Goal: Task Accomplishment & Management: Manage account settings

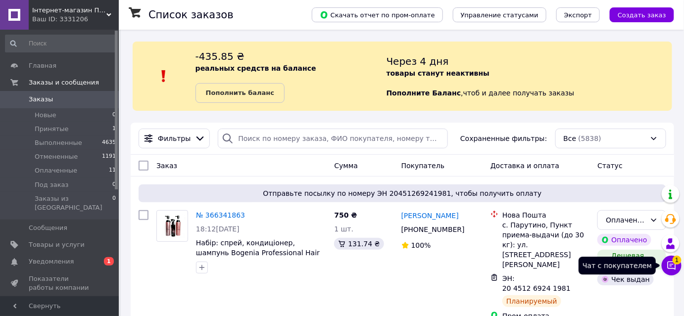
click at [673, 267] on icon at bounding box center [671, 266] width 10 height 10
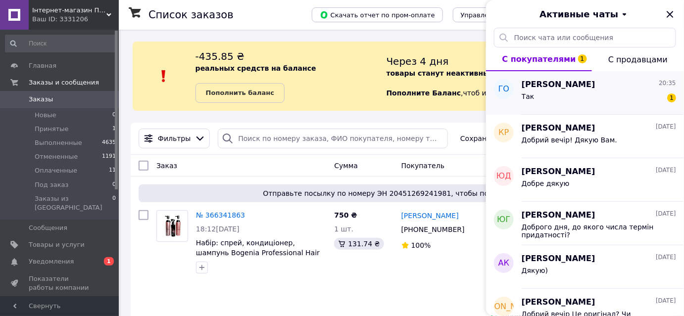
click at [622, 101] on div "Так 1" at bounding box center [598, 99] width 154 height 16
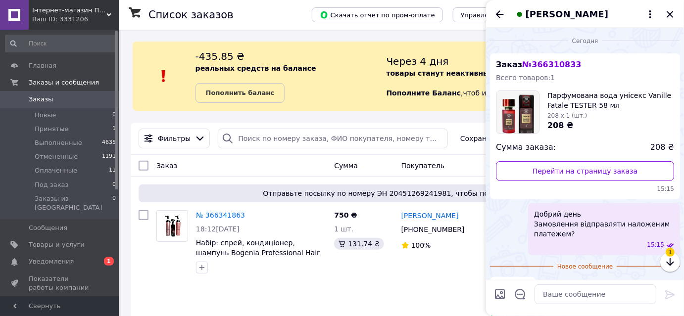
scroll to position [22, 0]
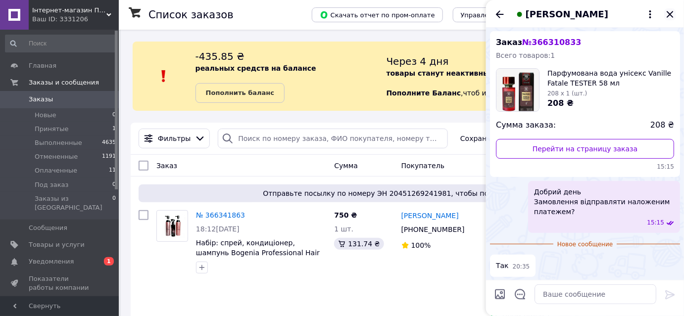
click at [669, 15] on icon "Закрыть" at bounding box center [669, 14] width 6 height 6
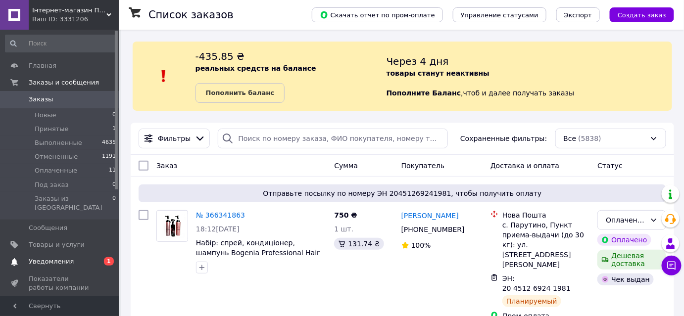
click at [76, 257] on span "Уведомления" at bounding box center [60, 261] width 63 height 9
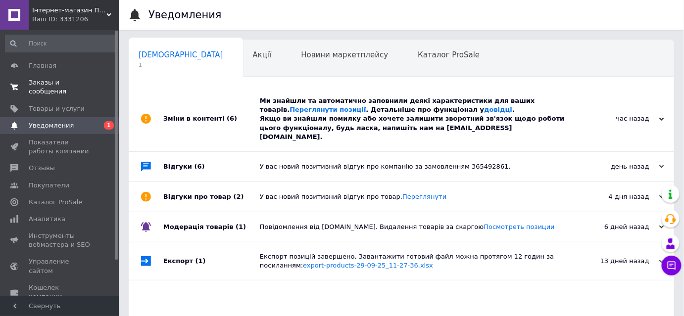
click at [56, 83] on span "Заказы и сообщения" at bounding box center [60, 87] width 63 height 18
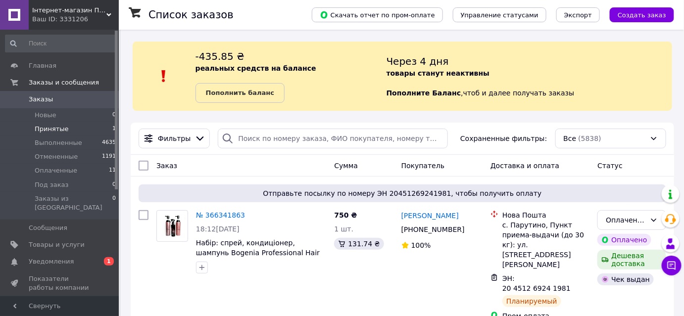
click at [46, 126] on span "Принятые" at bounding box center [52, 129] width 34 height 9
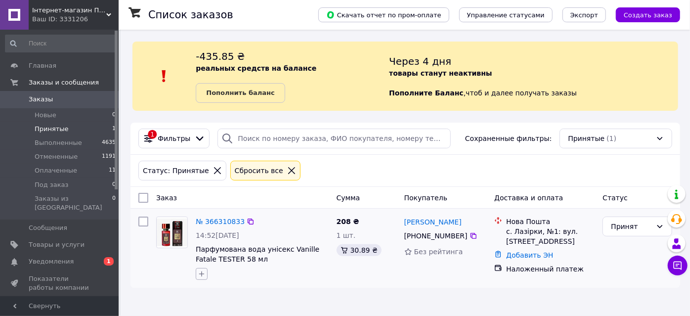
click at [202, 275] on icon "button" at bounding box center [202, 274] width 8 height 8
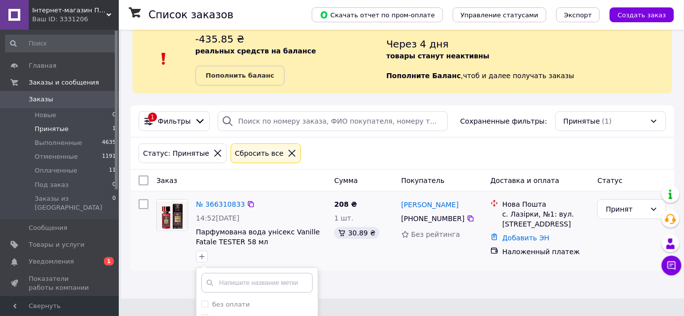
scroll to position [129, 0]
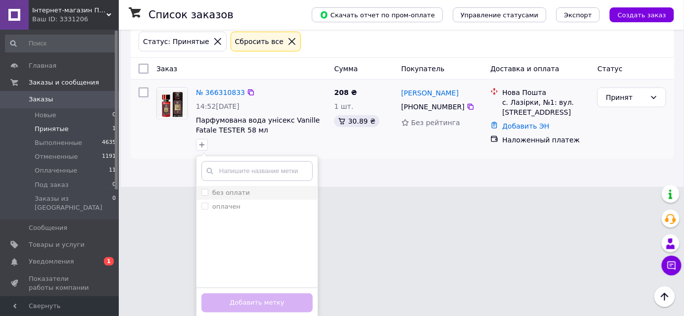
click at [203, 186] on li "без оплати" at bounding box center [256, 193] width 121 height 14
checkbox input "true"
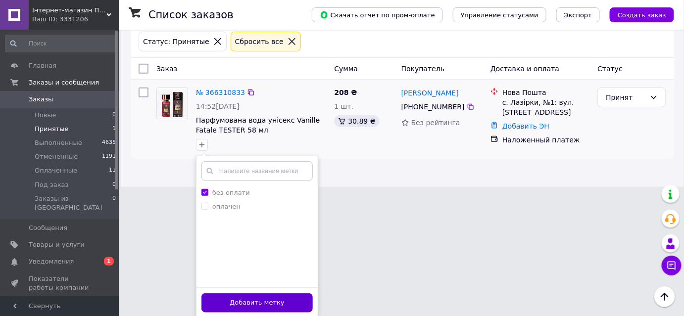
click at [231, 296] on button "Добавить метку" at bounding box center [256, 302] width 111 height 19
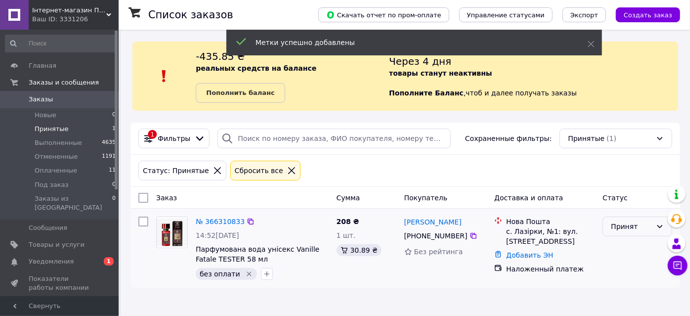
click at [626, 229] on div "Принят" at bounding box center [631, 226] width 41 height 11
click at [624, 284] on li "Оплаченный" at bounding box center [638, 283] width 69 height 18
click at [210, 220] on link "№ 366310833" at bounding box center [220, 222] width 49 height 8
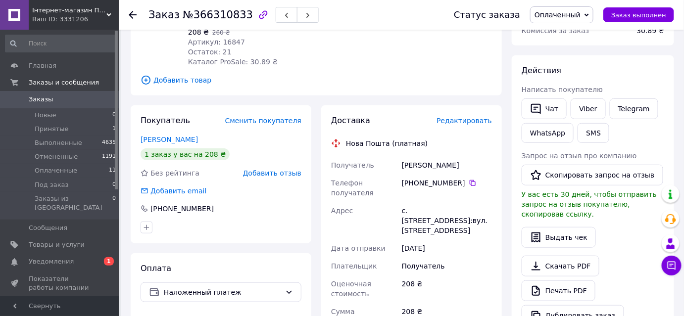
scroll to position [180, 0]
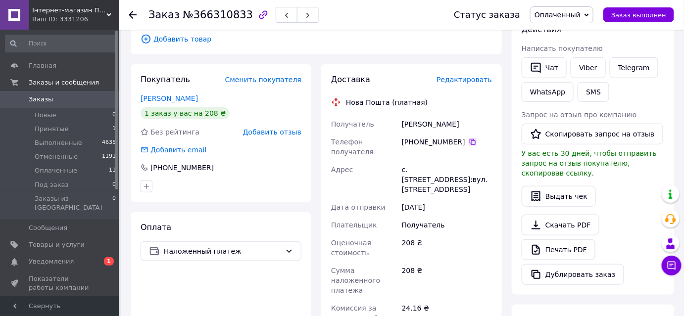
click at [468, 138] on icon at bounding box center [472, 142] width 8 height 8
drag, startPoint x: 427, startPoint y: 114, endPoint x: 387, endPoint y: 116, distance: 40.6
click at [387, 116] on div "Получатель [PERSON_NAME] Телефон получателя [PHONE_NUMBER]   Адрес с. [STREET_A…" at bounding box center [411, 249] width 165 height 269
copy div "Получатель [PERSON_NAME]"
drag, startPoint x: 456, startPoint y: 113, endPoint x: 425, endPoint y: 116, distance: 30.8
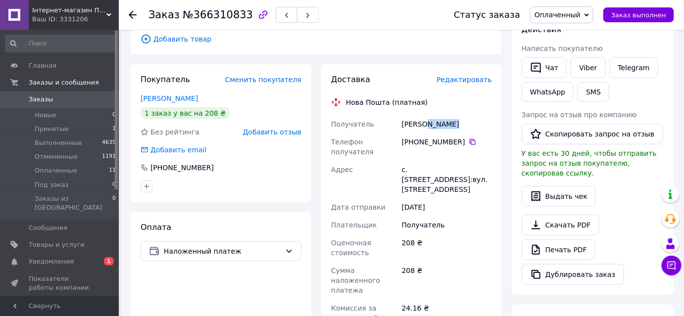
click at [425, 116] on div "[PERSON_NAME]" at bounding box center [447, 124] width 94 height 18
copy div "[PERSON_NAME]"
copy div "Лазорки"
drag, startPoint x: 431, startPoint y: 149, endPoint x: 408, endPoint y: 147, distance: 23.3
click at [408, 161] on div "с. [STREET_ADDRESS]:вул. [STREET_ADDRESS]" at bounding box center [447, 180] width 94 height 38
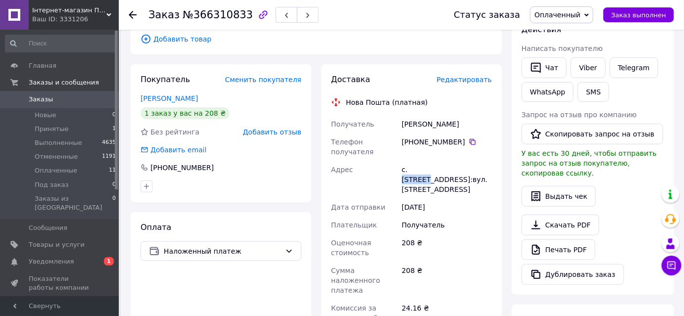
scroll to position [360, 0]
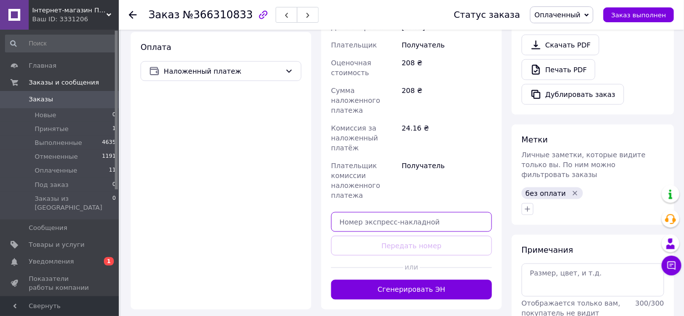
click at [397, 212] on input "text" at bounding box center [411, 222] width 161 height 20
paste input "20451269260010"
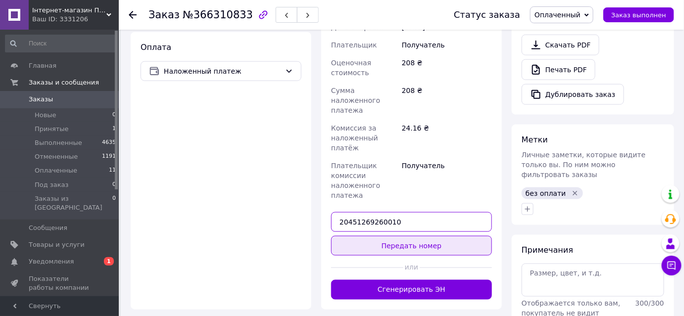
type input "20451269260010"
click at [402, 236] on button "Передать номер" at bounding box center [411, 246] width 161 height 20
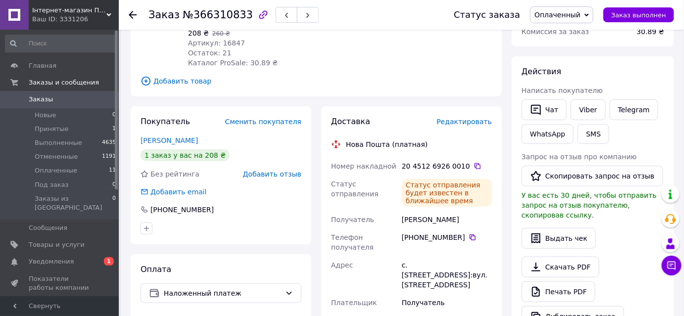
scroll to position [0, 0]
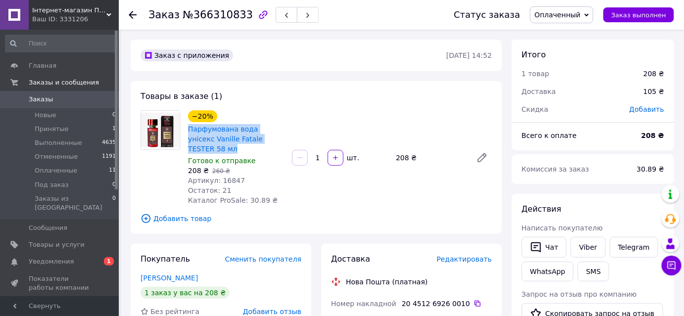
copy link "Парфумована вода унісекс Vanille Fatale TESTER 58 мл"
drag, startPoint x: 188, startPoint y: 125, endPoint x: 283, endPoint y: 137, distance: 95.7
click at [283, 137] on div "−20% Парфумована вода унісекс Vanille Fatale TESTER 58 мл Готово к отправке 208…" at bounding box center [236, 157] width 104 height 99
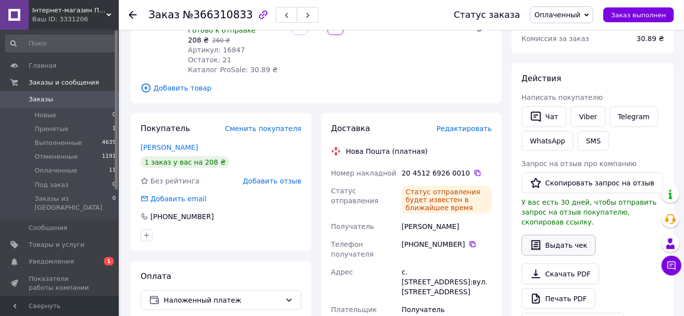
scroll to position [135, 0]
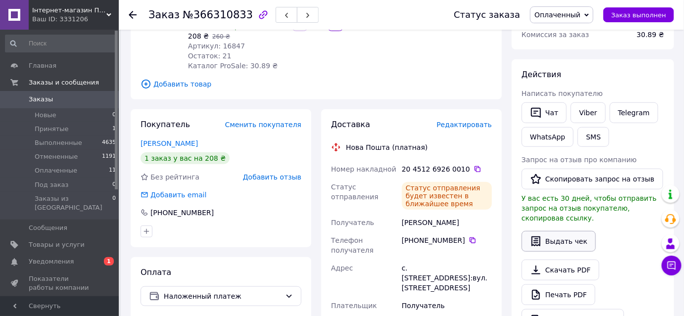
click at [550, 231] on button "Выдать чек" at bounding box center [558, 241] width 74 height 21
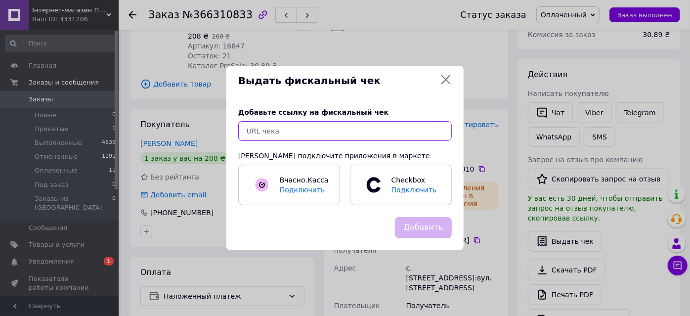
click at [354, 130] on input "text" at bounding box center [345, 131] width 214 height 20
paste input "[URL][DOMAIN_NAME]"
type input "[URL][DOMAIN_NAME]"
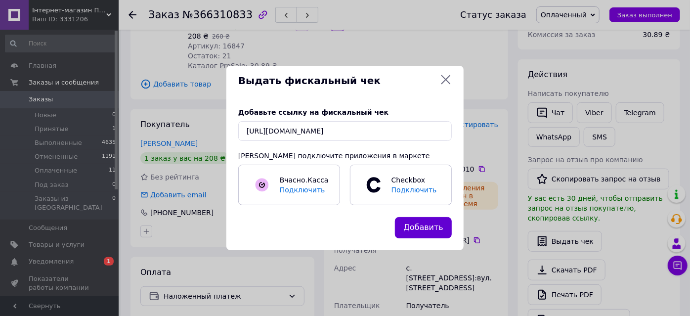
click at [418, 224] on button "Добавить" at bounding box center [423, 227] width 57 height 21
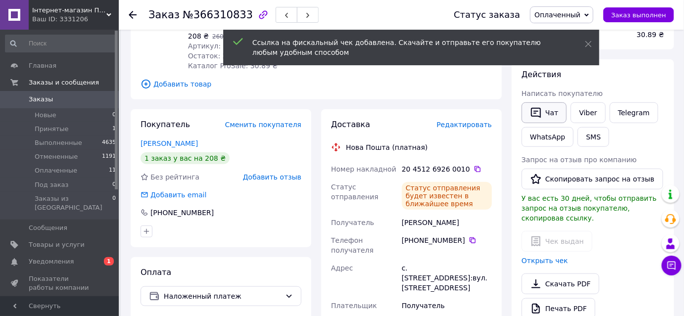
click at [546, 116] on button "Чат" at bounding box center [543, 112] width 45 height 21
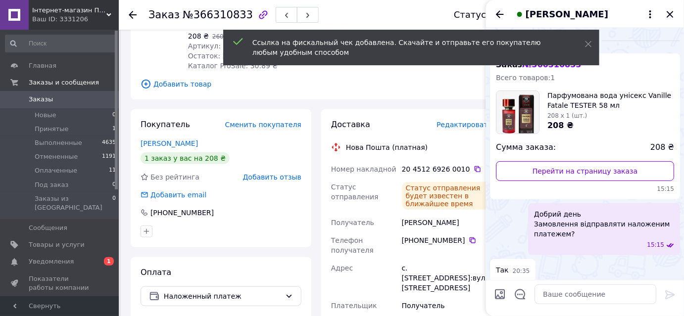
scroll to position [5, 0]
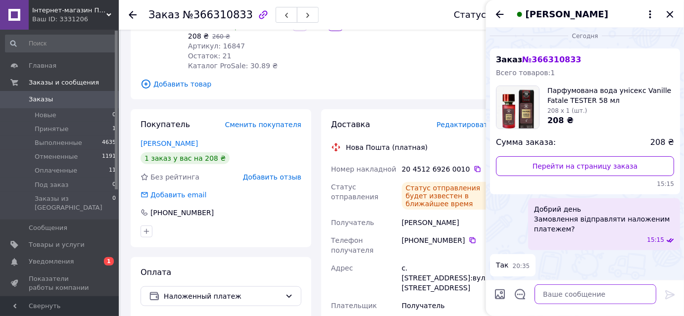
click at [576, 300] on textarea at bounding box center [595, 294] width 122 height 20
paste textarea "[URL][DOMAIN_NAME]"
type textarea "[URL][DOMAIN_NAME]"
click at [667, 294] on icon at bounding box center [670, 295] width 12 height 12
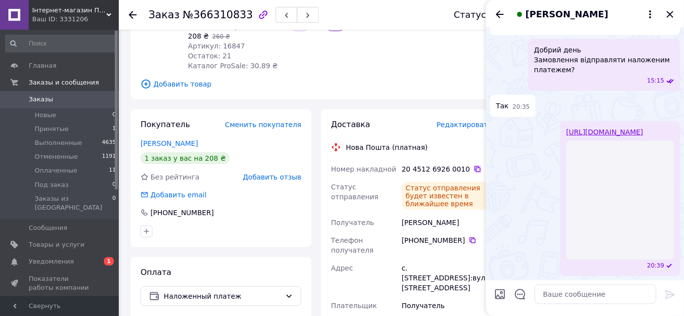
click at [473, 165] on icon at bounding box center [477, 169] width 8 height 8
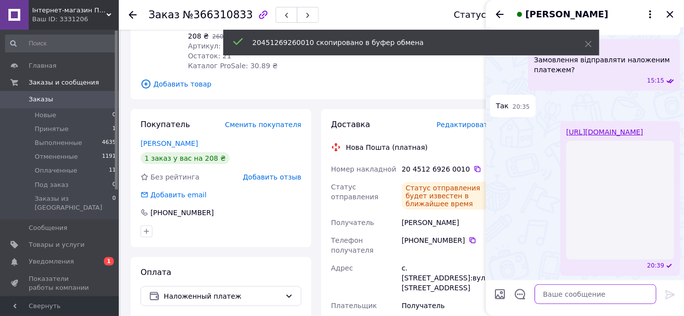
click at [542, 296] on textarea at bounding box center [595, 294] width 122 height 20
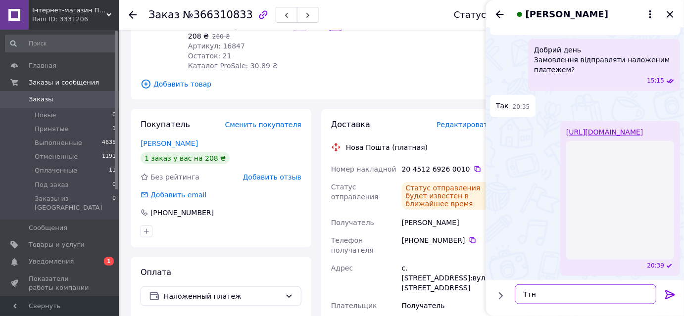
paste textarea "20451269260010"
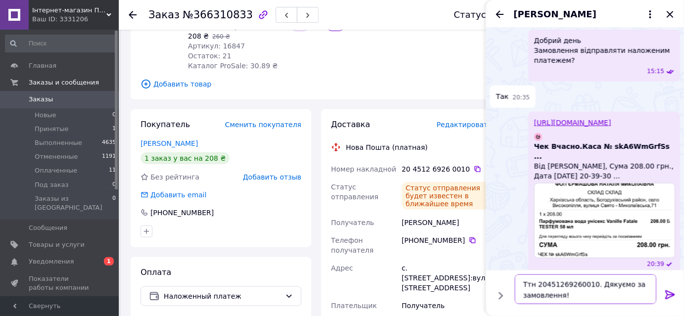
type textarea "Ттн 20451269260010. Дякуємо за замовлення!"
click at [670, 294] on icon at bounding box center [670, 295] width 12 height 12
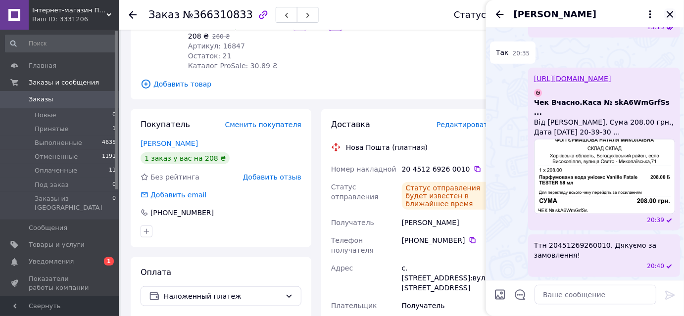
click at [669, 16] on icon "Закрыть" at bounding box center [670, 14] width 12 height 12
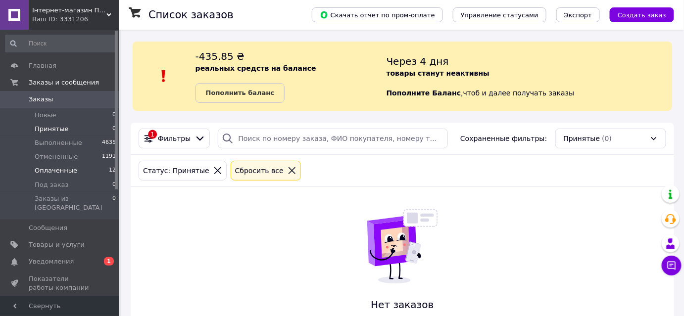
click at [64, 168] on span "Оплаченные" at bounding box center [56, 170] width 43 height 9
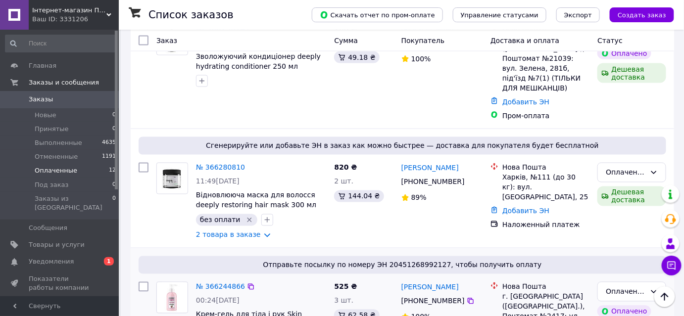
scroll to position [495, 0]
click at [260, 231] on link "2 товара в заказе" at bounding box center [228, 235] width 65 height 8
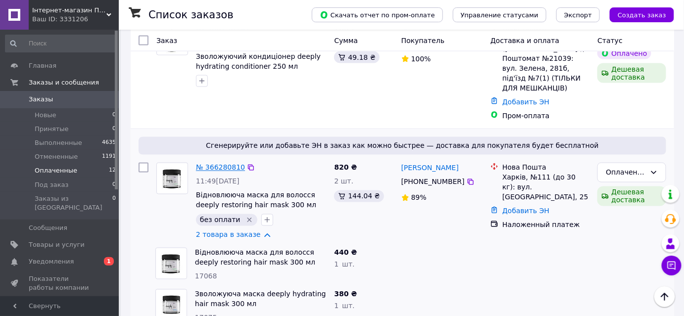
click at [220, 164] on link "№ 366280810" at bounding box center [220, 168] width 49 height 8
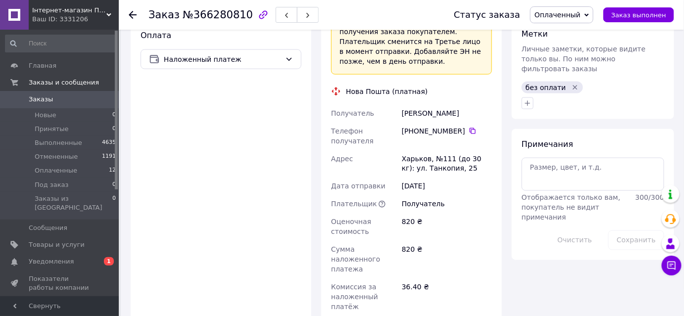
scroll to position [450, 0]
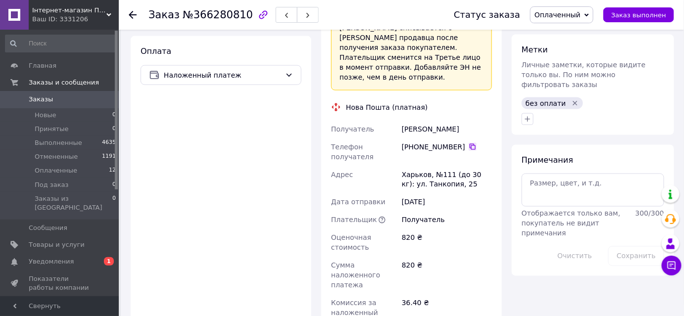
click at [469, 144] on icon at bounding box center [472, 147] width 6 height 6
copy div "Получатель [PERSON_NAME]"
drag, startPoint x: 426, startPoint y: 88, endPoint x: 397, endPoint y: 91, distance: 29.3
click at [397, 120] on div "Получатель [PERSON_NAME] Телефон получателя [PHONE_NUMBER]   [PERSON_NAME], №11…" at bounding box center [411, 249] width 165 height 259
drag, startPoint x: 445, startPoint y: 91, endPoint x: 424, endPoint y: 91, distance: 20.3
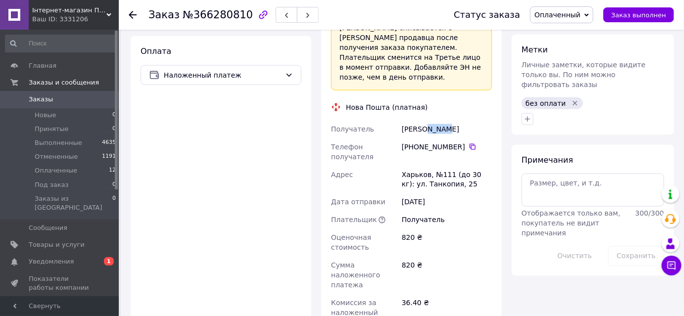
click at [424, 120] on div "[PERSON_NAME]" at bounding box center [447, 129] width 94 height 18
copy div "[PERSON_NAME]"
drag, startPoint x: 427, startPoint y: 126, endPoint x: 403, endPoint y: 126, distance: 24.7
click at [403, 166] on div "Харьков, №111 (до 30 кг): ул. Танкопия, 25" at bounding box center [447, 180] width 94 height 28
copy div "Харьков"
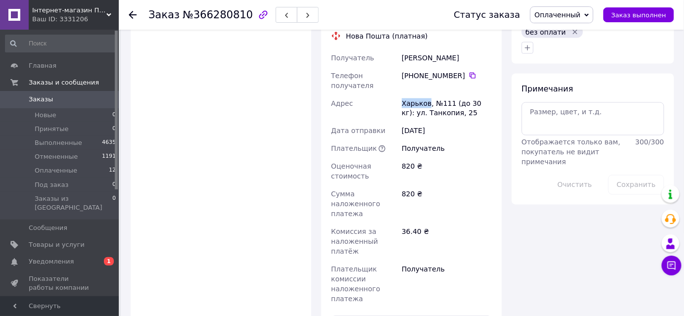
scroll to position [629, 0]
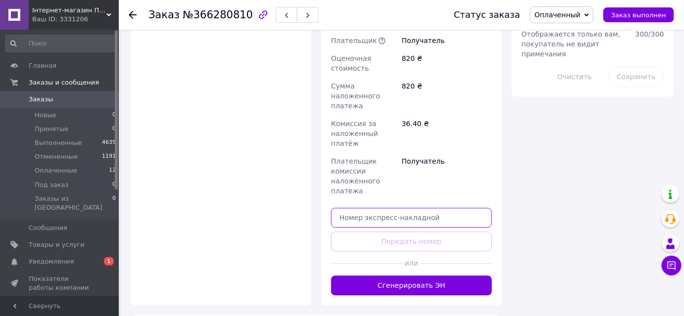
click at [376, 208] on input "text" at bounding box center [411, 218] width 161 height 20
paste input "20451269261180"
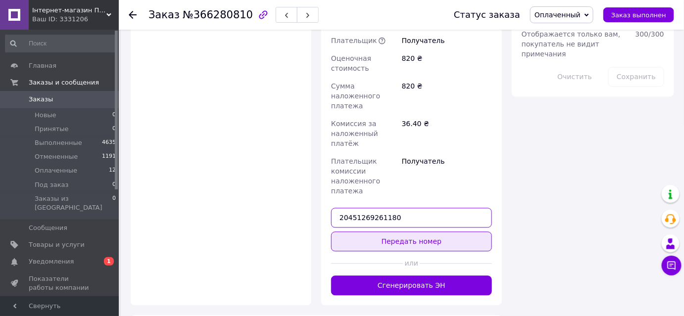
type input "20451269261180"
click at [376, 231] on button "Передать номер" at bounding box center [411, 241] width 161 height 20
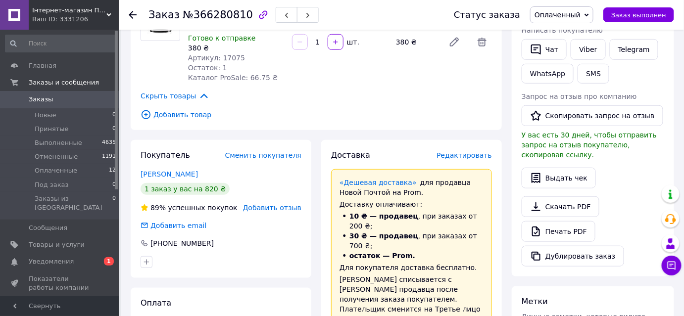
scroll to position [116, 0]
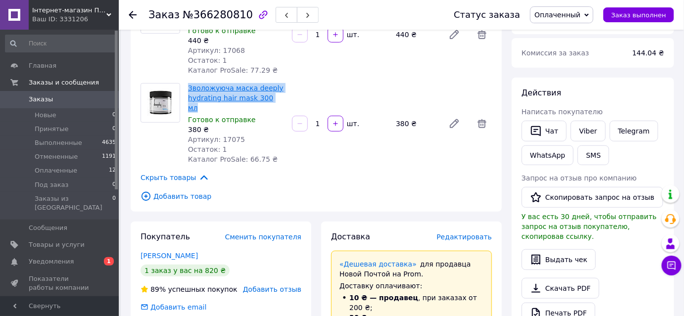
copy link "Зволожуюча маска deeply hydrating hair mask 300 мл"
drag, startPoint x: 188, startPoint y: 81, endPoint x: 272, endPoint y: 95, distance: 84.8
click at [272, 95] on div "Зволожуюча маска deeply hydrating hair mask 300 мл Готово к отправке 380 ₴ Арти…" at bounding box center [236, 123] width 104 height 85
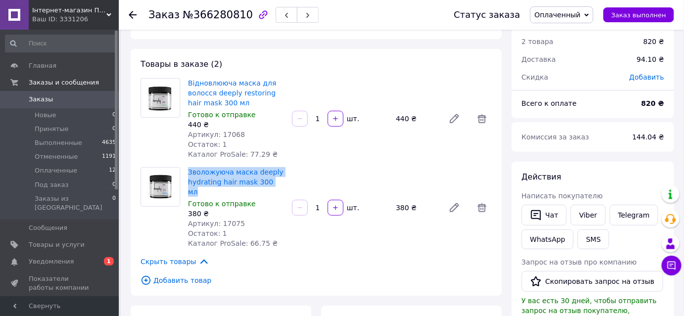
scroll to position [26, 0]
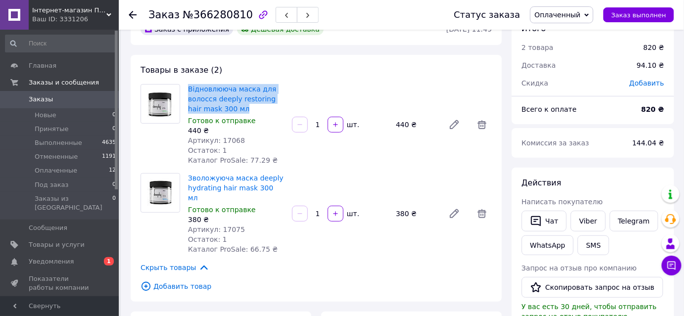
copy link "Відновлююча маска для волосся deeply restoring hair mask 300 мл"
drag, startPoint x: 188, startPoint y: 80, endPoint x: 231, endPoint y: 105, distance: 49.5
click at [231, 105] on div "Товары в заказе (2) Відновлююча маска для волосся deeply restoring hair mask 30…" at bounding box center [316, 178] width 371 height 247
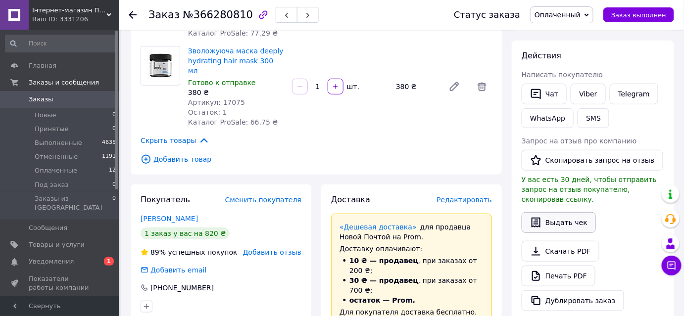
scroll to position [161, 0]
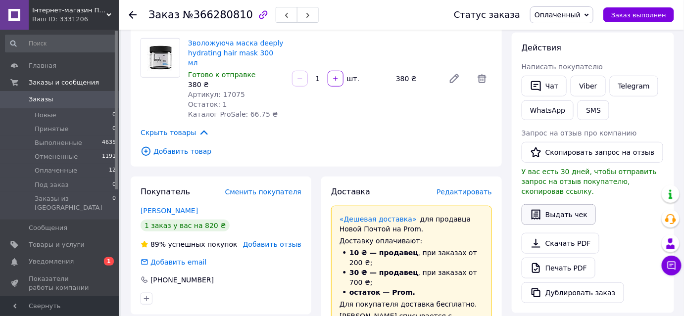
click at [570, 211] on button "Выдать чек" at bounding box center [558, 214] width 74 height 21
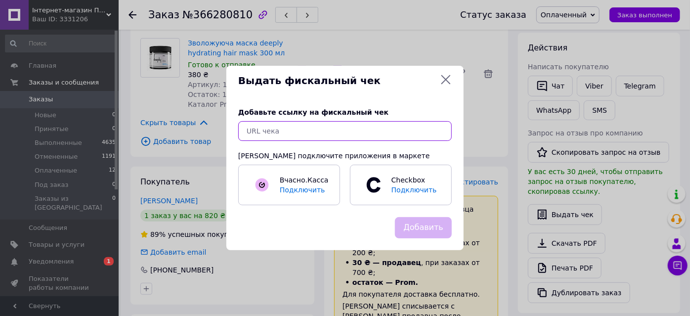
click at [315, 122] on input "text" at bounding box center [345, 131] width 214 height 20
paste input "[URL][DOMAIN_NAME]"
type input "[URL][DOMAIN_NAME]"
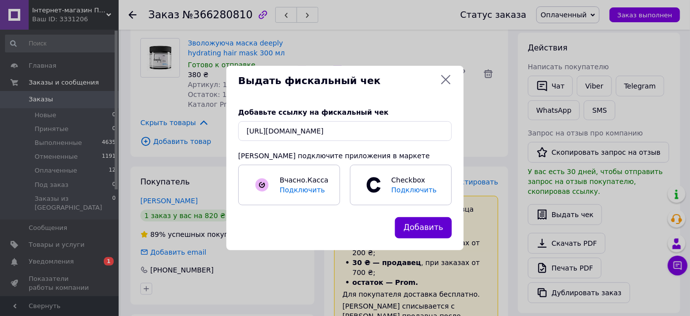
click at [424, 224] on button "Добавить" at bounding box center [423, 227] width 57 height 21
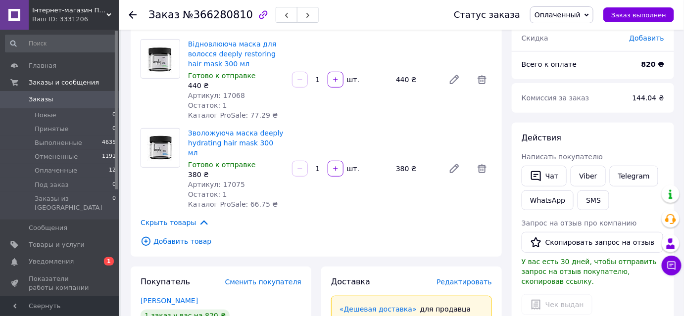
scroll to position [296, 0]
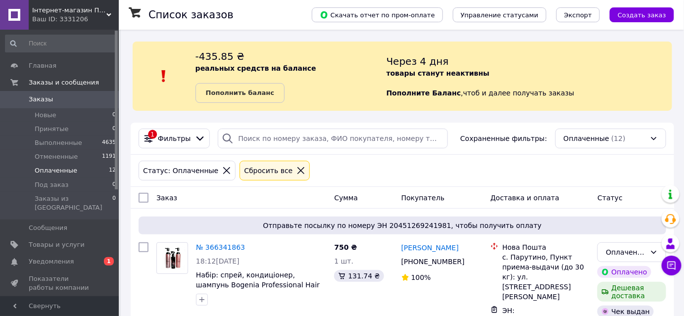
click at [62, 172] on span "Оплаченные" at bounding box center [56, 170] width 43 height 9
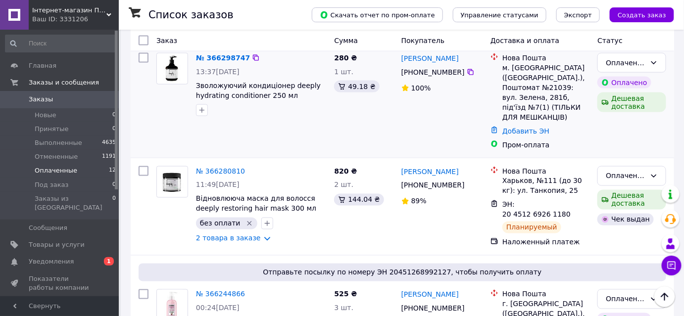
scroll to position [405, 0]
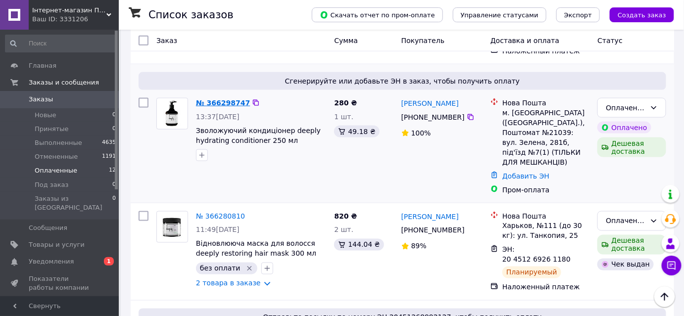
click at [210, 99] on link "№ 366298747" at bounding box center [223, 103] width 54 height 8
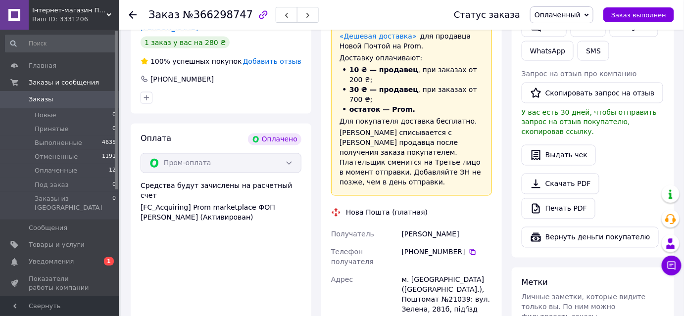
scroll to position [608, 0]
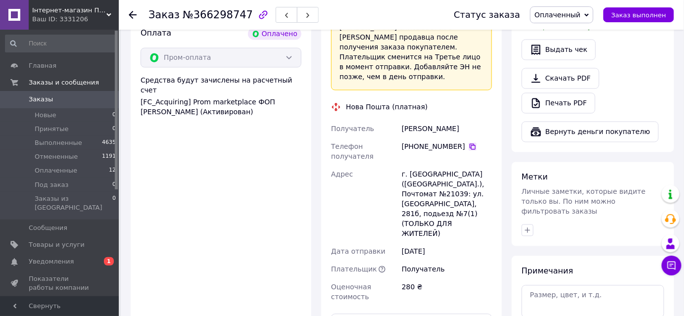
click at [468, 143] on icon at bounding box center [472, 147] width 8 height 8
drag, startPoint x: 424, startPoint y: 79, endPoint x: 400, endPoint y: 80, distance: 24.7
click at [400, 120] on div "[PERSON_NAME]" at bounding box center [447, 129] width 94 height 18
copy div "[PERSON_NAME]"
drag, startPoint x: 438, startPoint y: 82, endPoint x: 424, endPoint y: 86, distance: 14.1
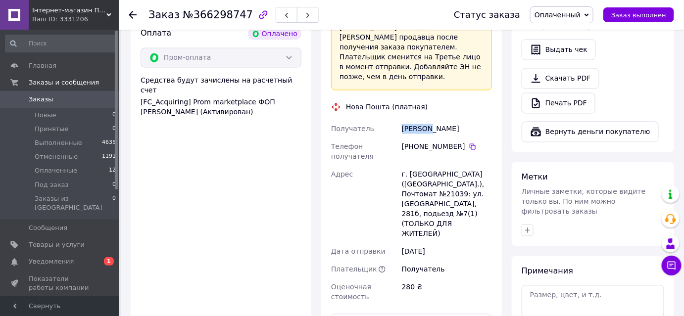
click at [424, 120] on div "[PERSON_NAME]" at bounding box center [447, 129] width 94 height 18
drag, startPoint x: 427, startPoint y: 116, endPoint x: 409, endPoint y: 116, distance: 18.3
click at [409, 166] on div "г. [GEOGRAPHIC_DATA] ([GEOGRAPHIC_DATA].), Почтомат №21039: ул. [GEOGRAPHIC_DAT…" at bounding box center [447, 204] width 94 height 77
drag, startPoint x: 461, startPoint y: 124, endPoint x: 443, endPoint y: 125, distance: 17.8
click at [443, 166] on div "г. [GEOGRAPHIC_DATA] ([GEOGRAPHIC_DATA].), Почтомат №21039: ул. [GEOGRAPHIC_DAT…" at bounding box center [447, 204] width 94 height 77
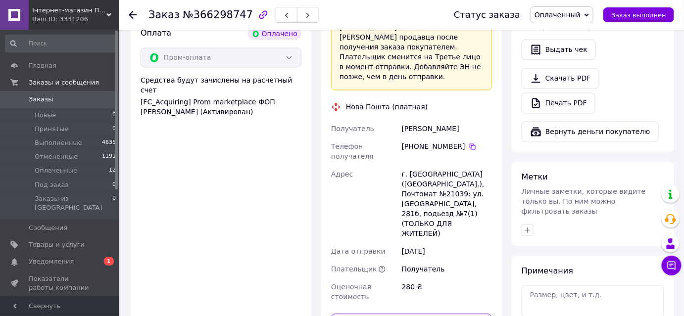
paste input "20451269263033"
type input "20451269263033"
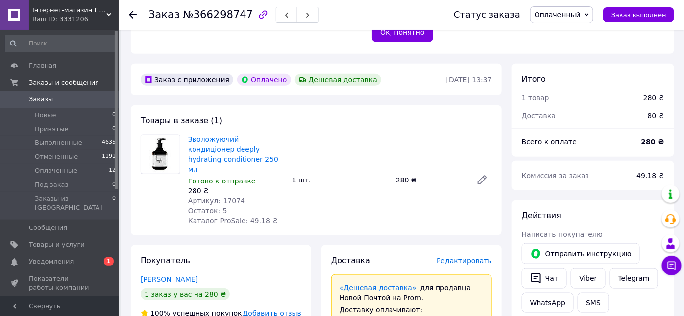
scroll to position [203, 0]
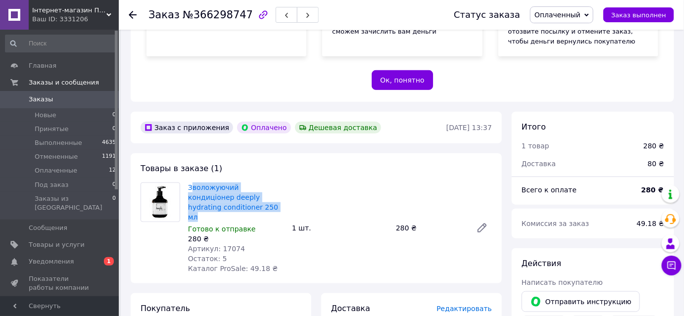
drag, startPoint x: 190, startPoint y: 168, endPoint x: 215, endPoint y: 194, distance: 36.4
click at [215, 194] on div "Товары в заказе (1) Зволожуючий кондиціонер deeply hydrating conditioner 250 мл…" at bounding box center [316, 218] width 371 height 130
drag, startPoint x: 187, startPoint y: 168, endPoint x: 217, endPoint y: 196, distance: 41.3
click at [217, 196] on div "Товары в заказе (1) Зволожуючий кондиціонер deeply hydrating conditioner 250 мл…" at bounding box center [316, 218] width 371 height 130
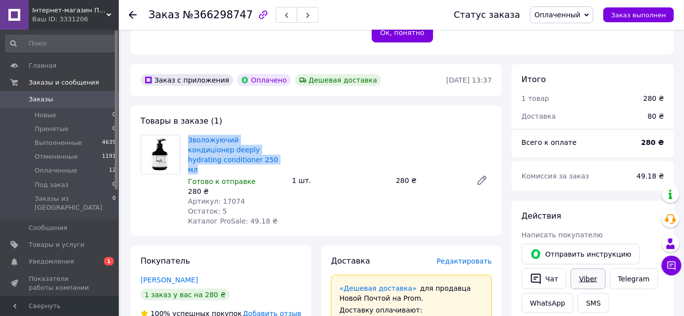
scroll to position [428, 0]
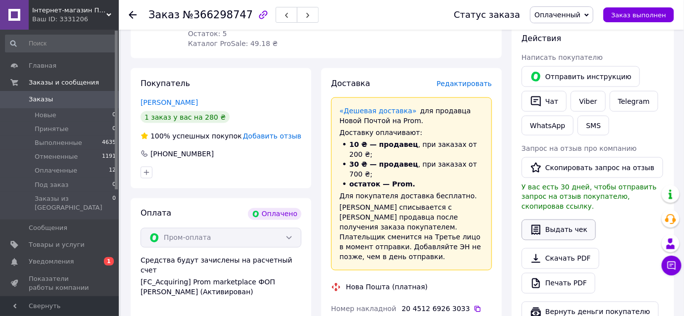
click at [546, 220] on button "Выдать чек" at bounding box center [558, 230] width 74 height 21
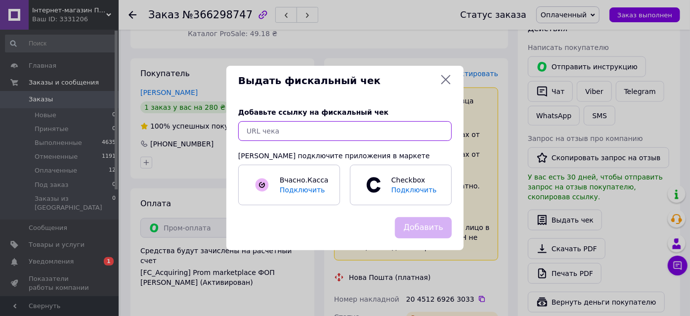
click at [306, 133] on input "text" at bounding box center [345, 131] width 214 height 20
paste input "[URL][DOMAIN_NAME]"
type input "[URL][DOMAIN_NAME]"
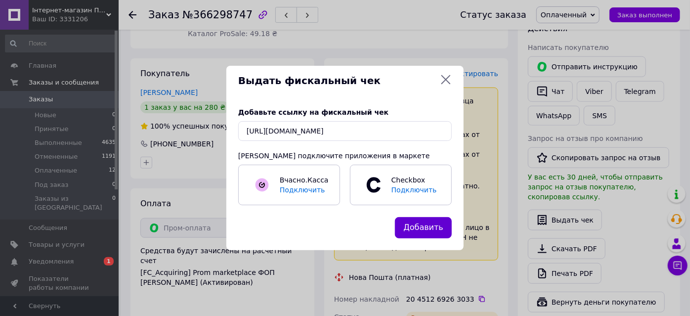
click at [419, 229] on button "Добавить" at bounding box center [423, 227] width 57 height 21
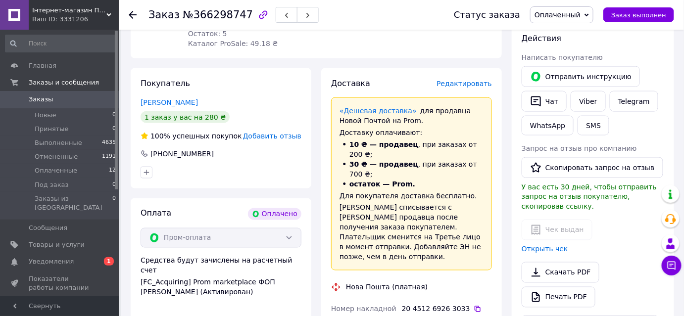
click at [87, 97] on span "Заказы" at bounding box center [60, 99] width 63 height 9
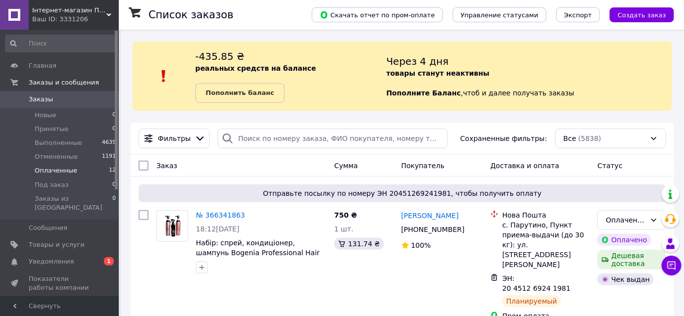
click at [77, 167] on li "Оплаченные 12" at bounding box center [61, 171] width 122 height 14
